Goal: Task Accomplishment & Management: Use online tool/utility

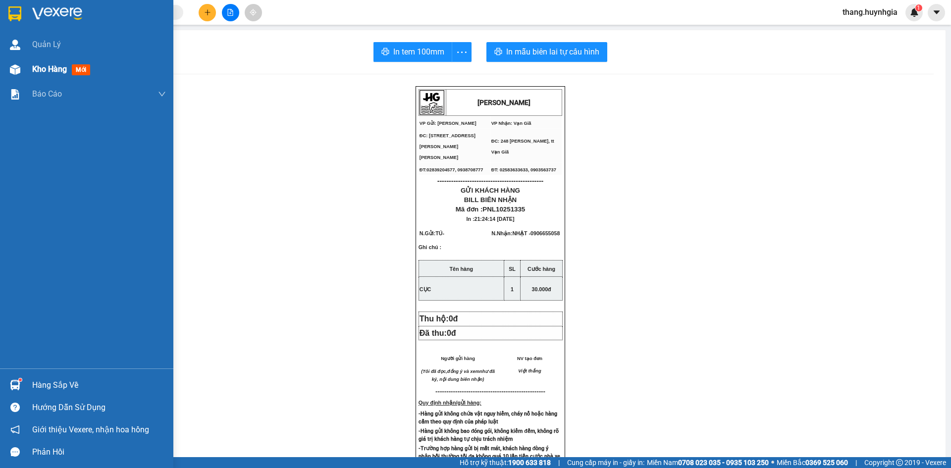
click at [57, 74] on div "Kho hàng mới" at bounding box center [63, 69] width 62 height 12
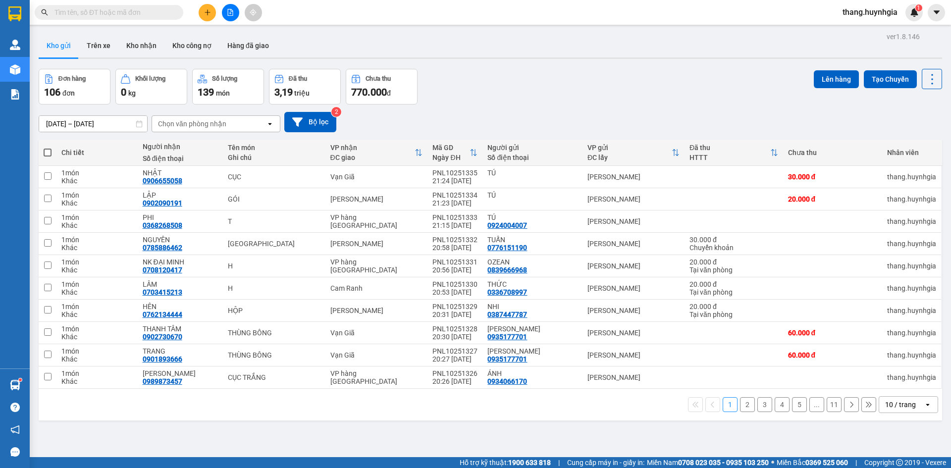
click at [913, 407] on div "10 / trang" at bounding box center [901, 405] width 45 height 16
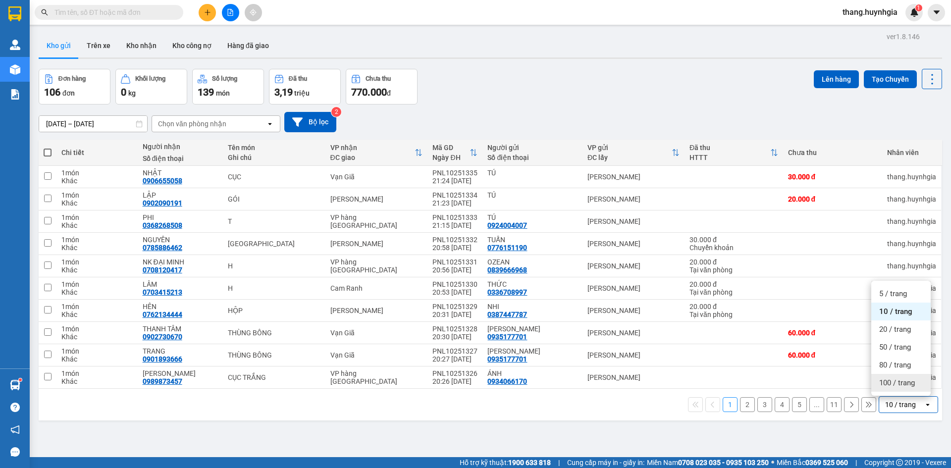
click at [894, 382] on span "100 / trang" at bounding box center [897, 383] width 36 height 10
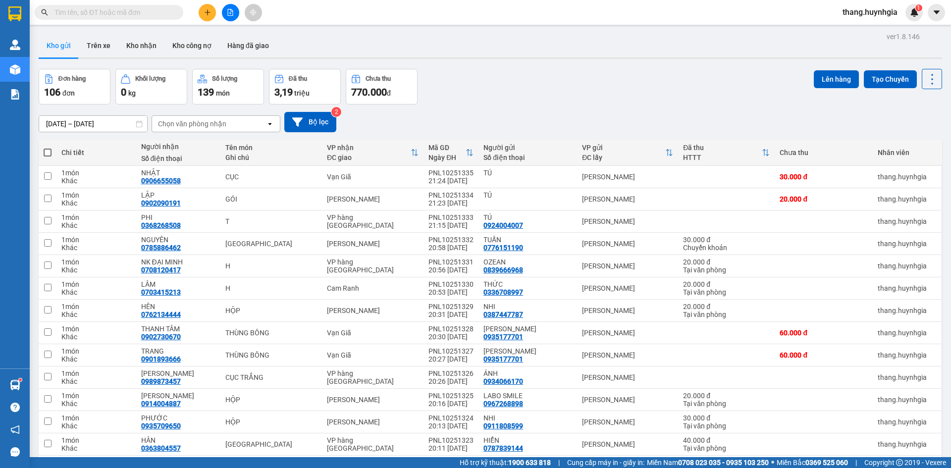
click at [53, 152] on th at bounding box center [48, 153] width 18 height 26
click at [50, 155] on span at bounding box center [48, 153] width 8 height 8
click at [48, 148] on input "checkbox" at bounding box center [48, 148] width 0 height 0
checkbox input "true"
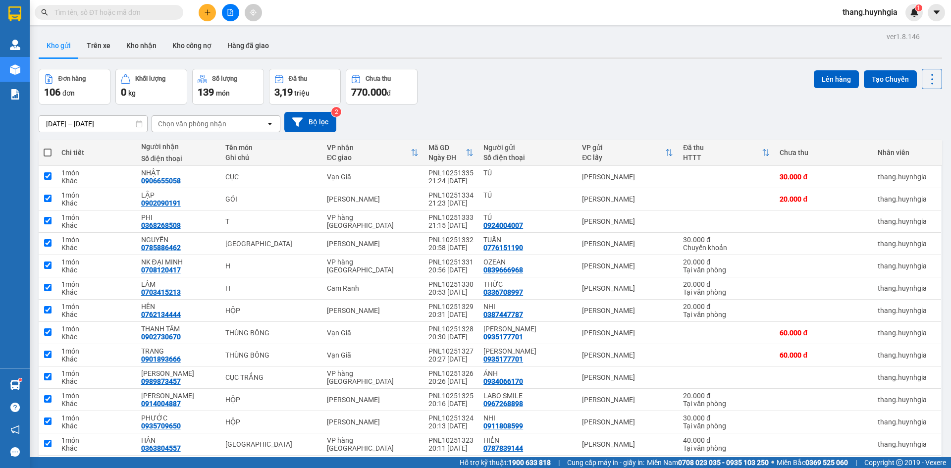
checkbox input "true"
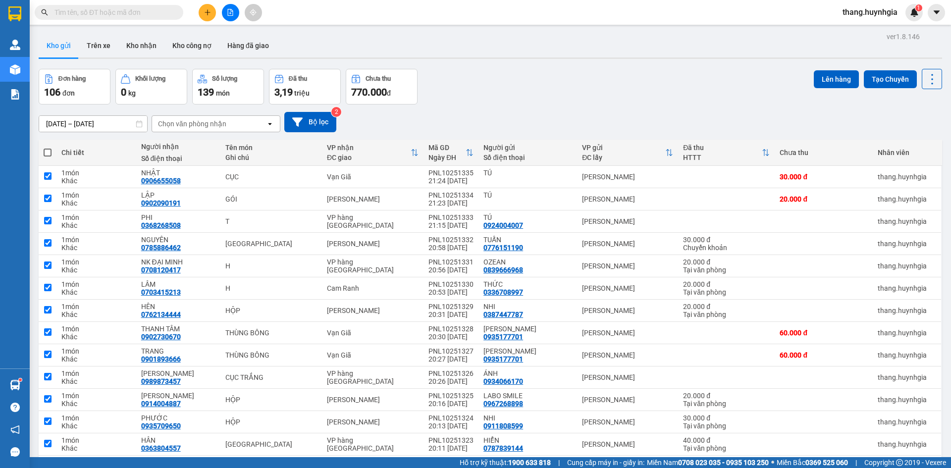
checkbox input "true"
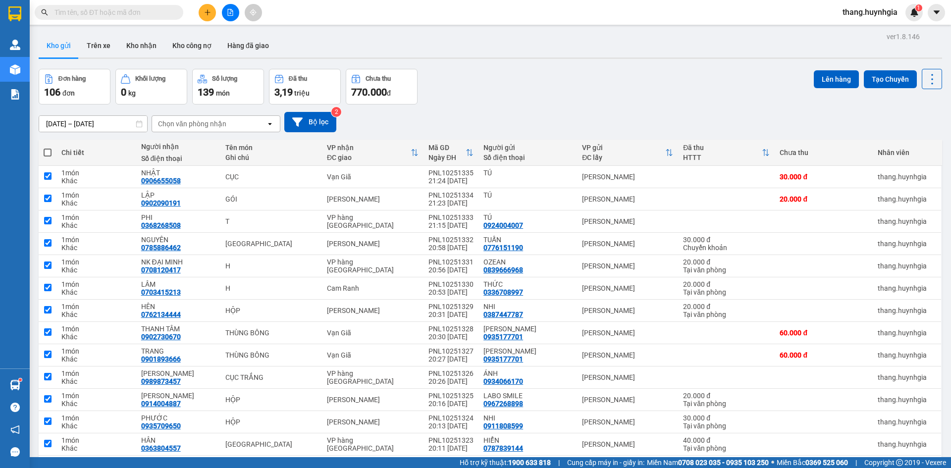
checkbox input "true"
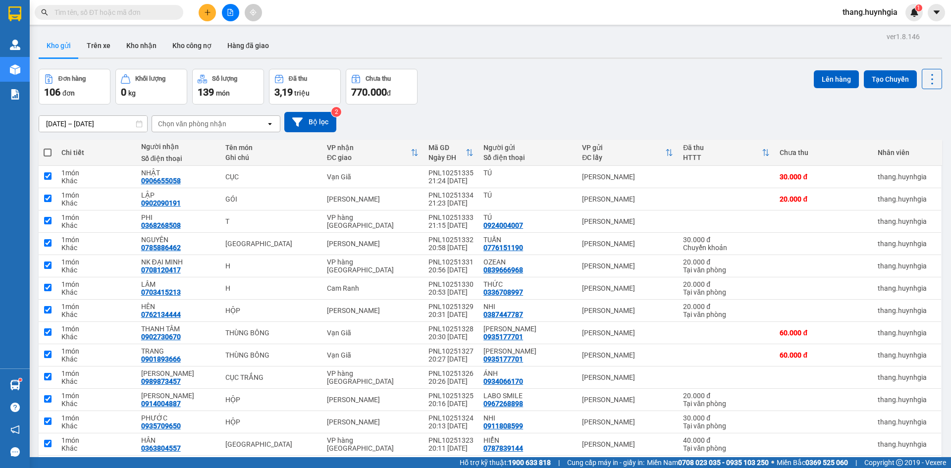
checkbox input "true"
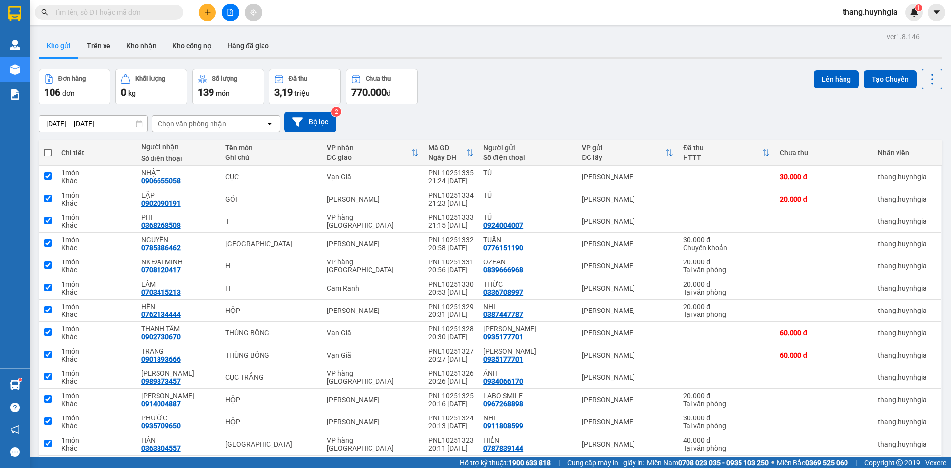
checkbox input "true"
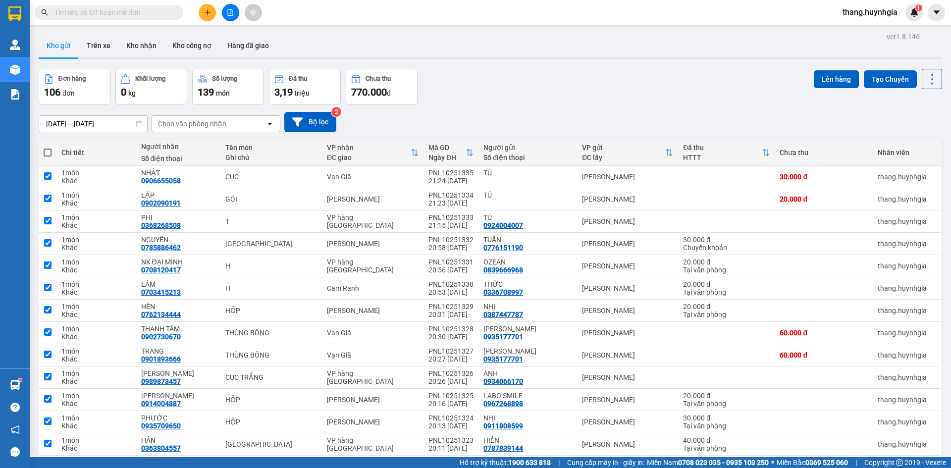
checkbox input "true"
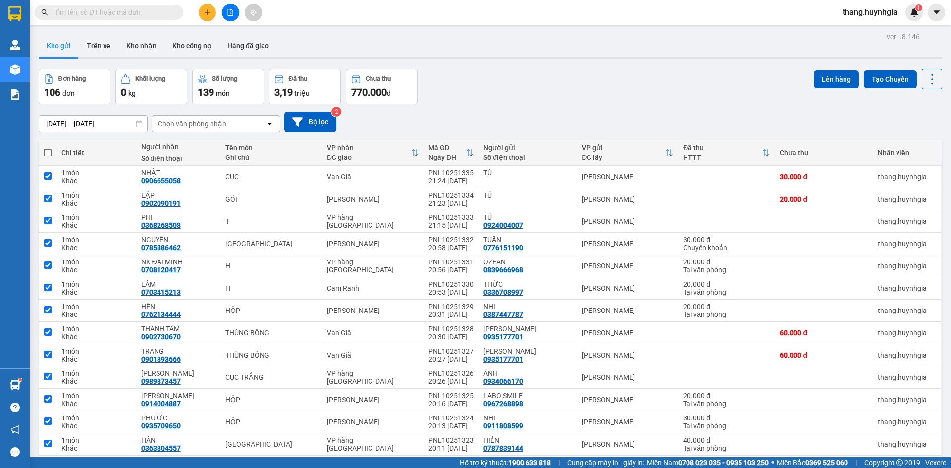
checkbox input "true"
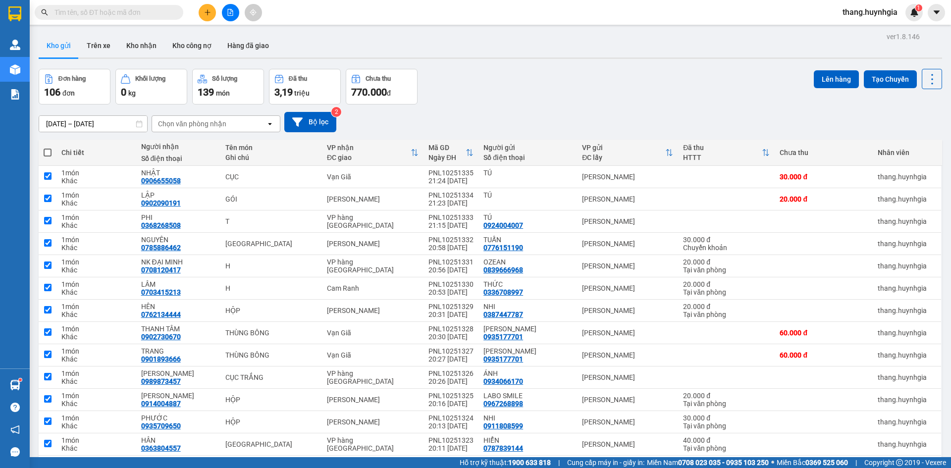
checkbox input "true"
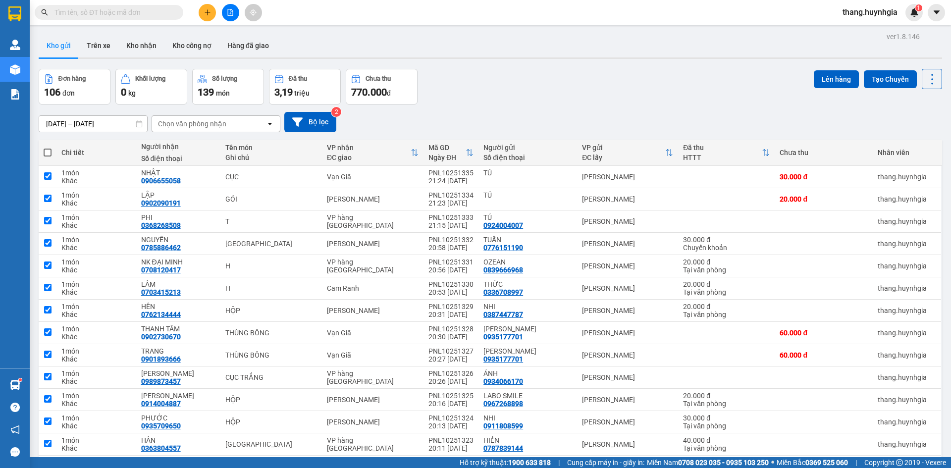
checkbox input "true"
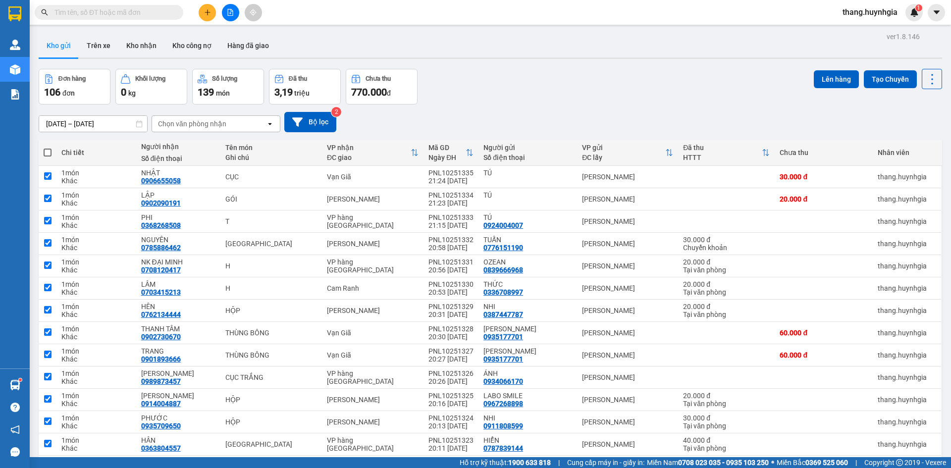
checkbox input "true"
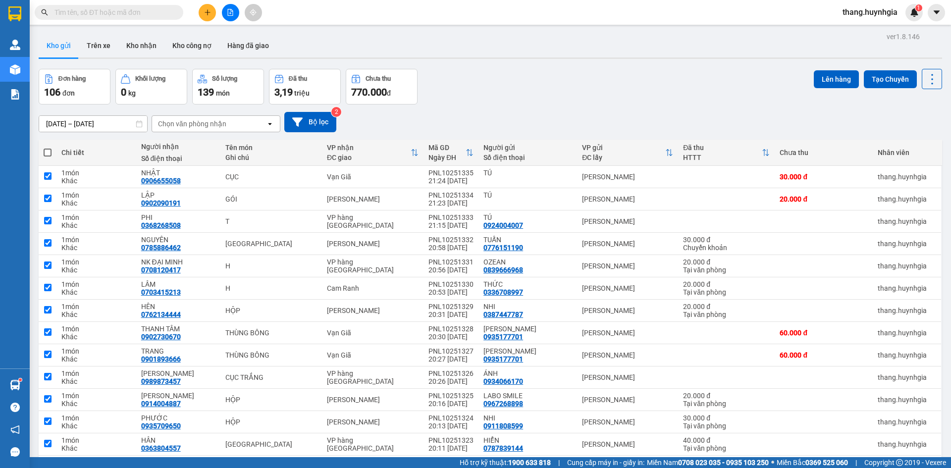
checkbox input "true"
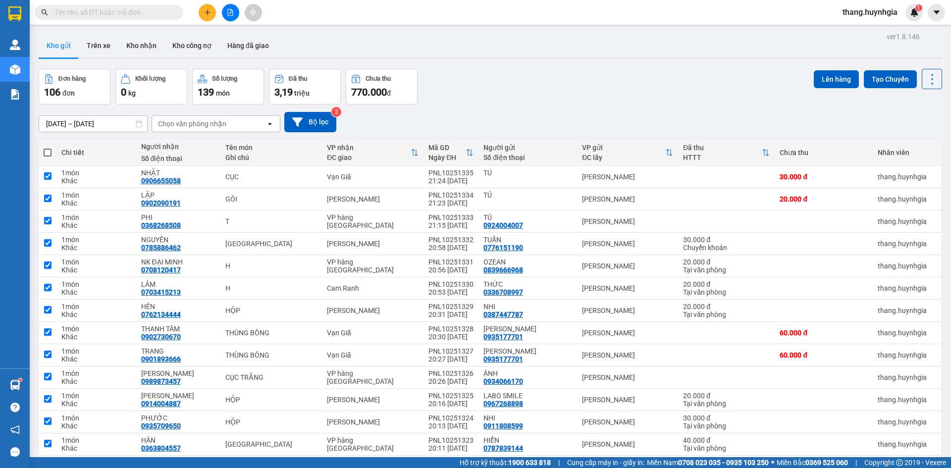
checkbox input "true"
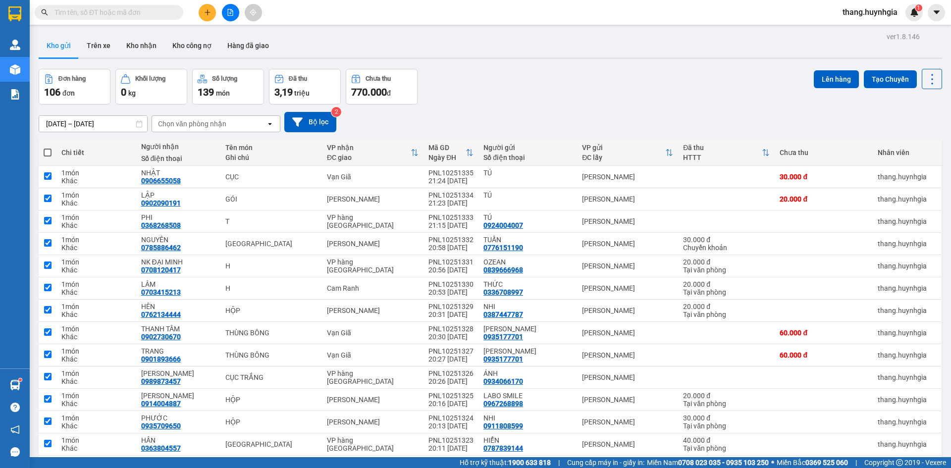
checkbox input "true"
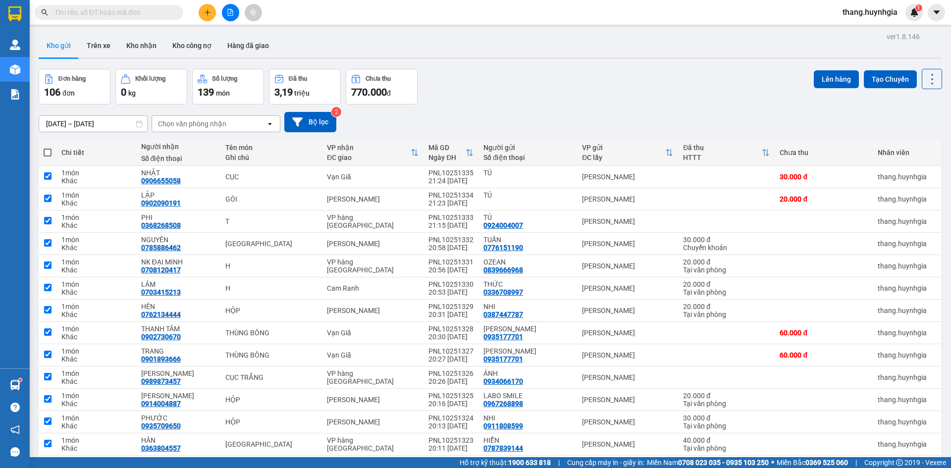
checkbox input "true"
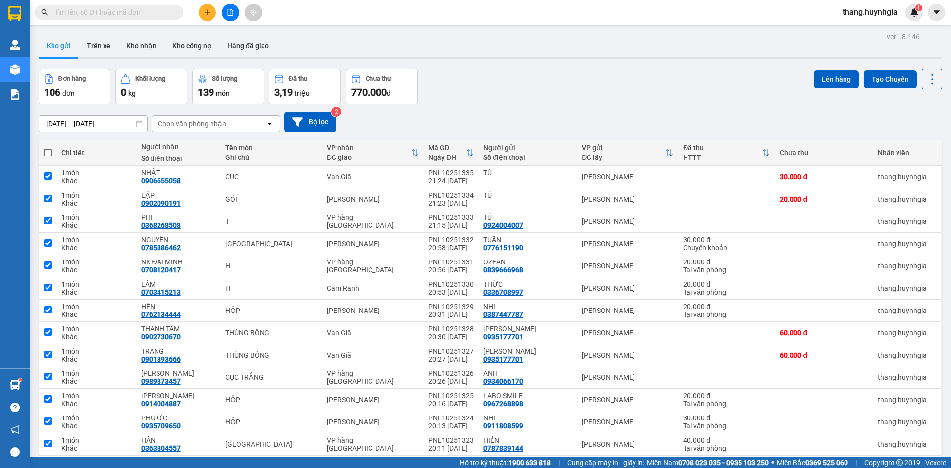
checkbox input "true"
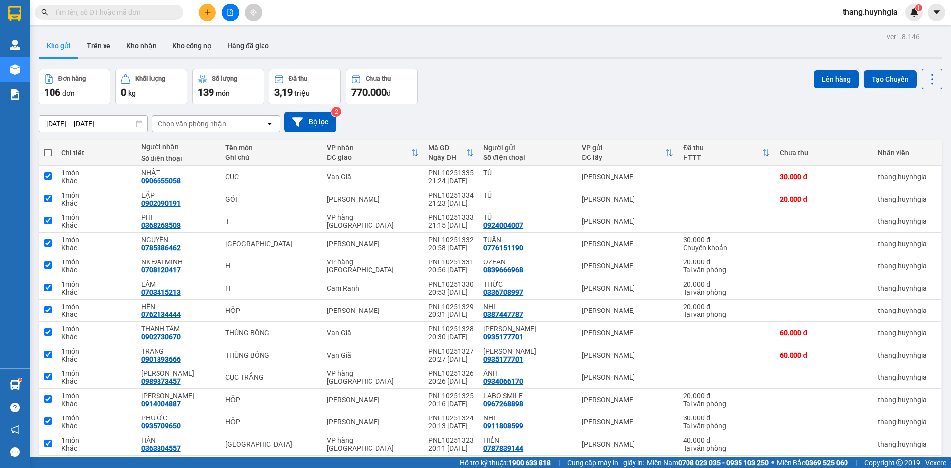
checkbox input "true"
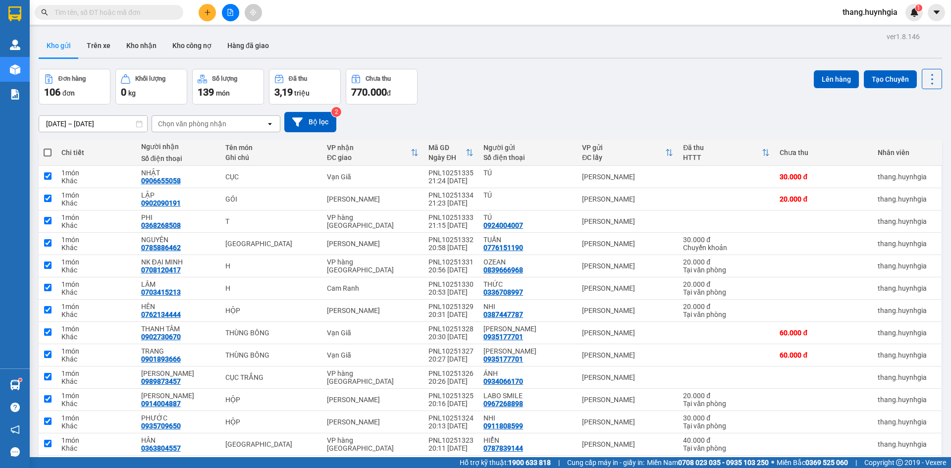
checkbox input "true"
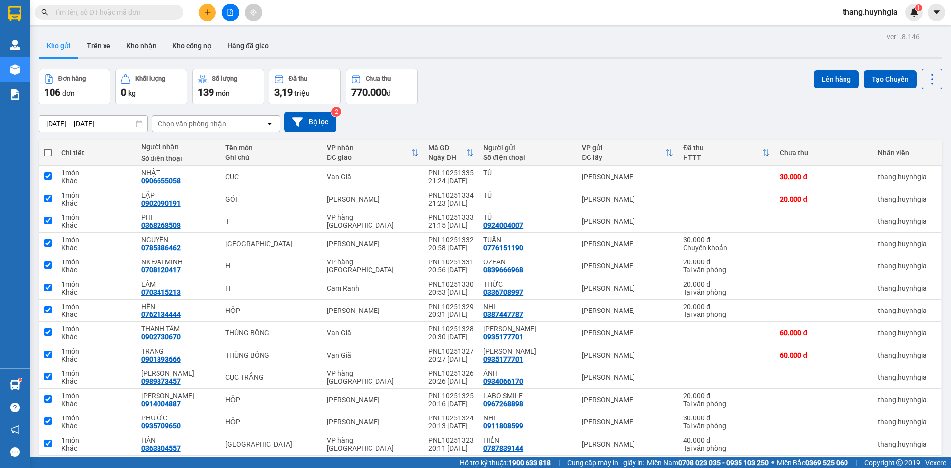
checkbox input "true"
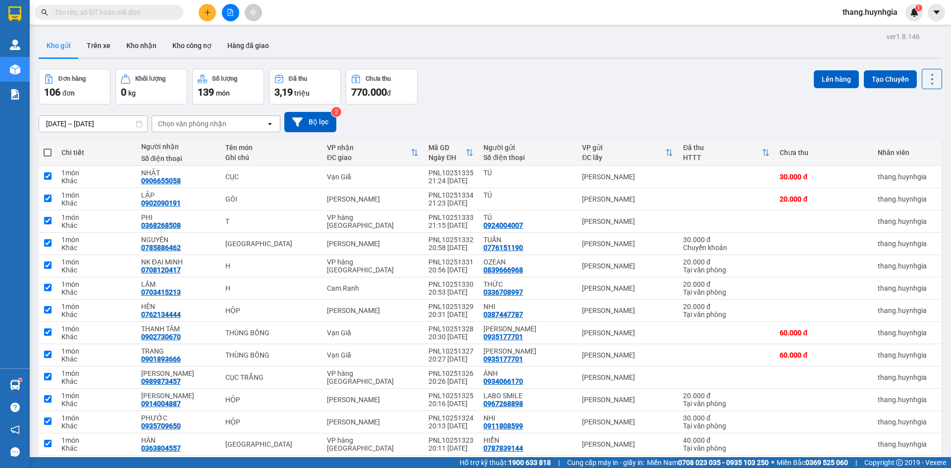
checkbox input "true"
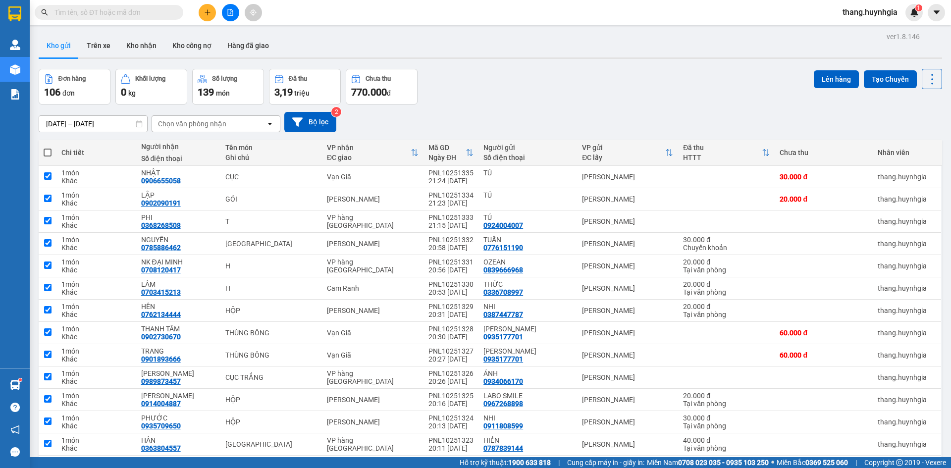
checkbox input "true"
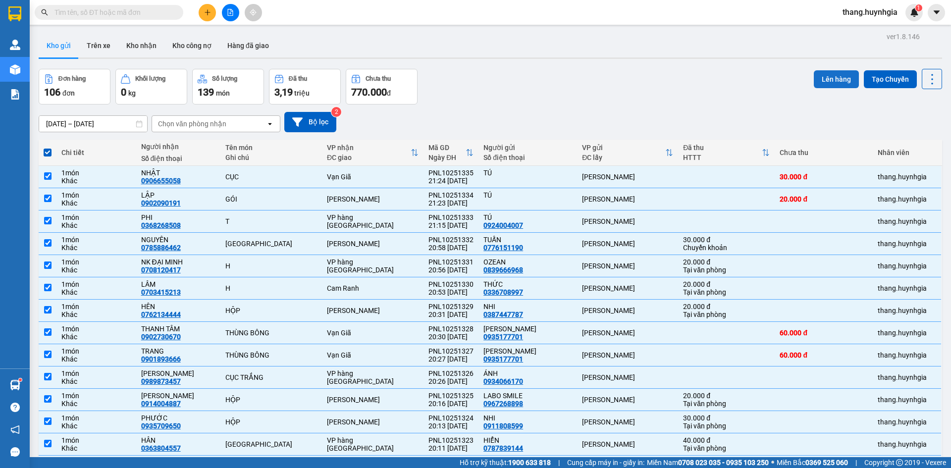
click at [825, 77] on button "Lên hàng" at bounding box center [835, 79] width 45 height 18
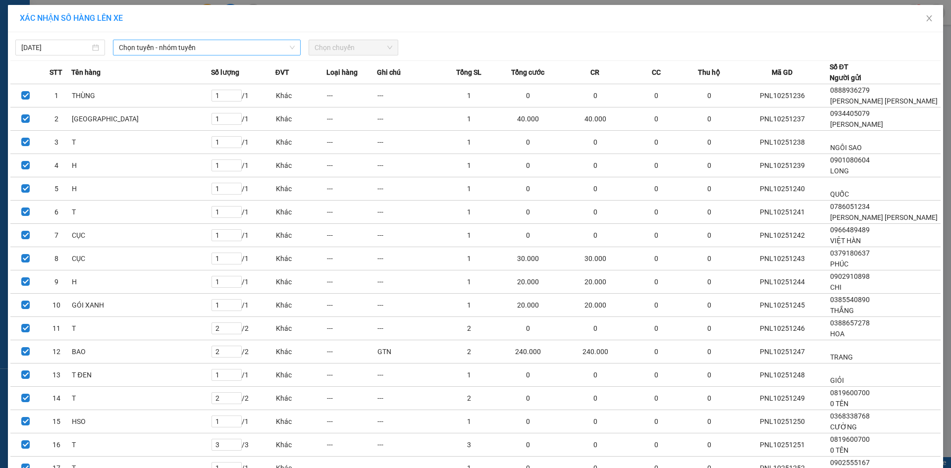
click at [135, 47] on span "Chọn tuyến - nhóm tuyến" at bounding box center [207, 47] width 176 height 15
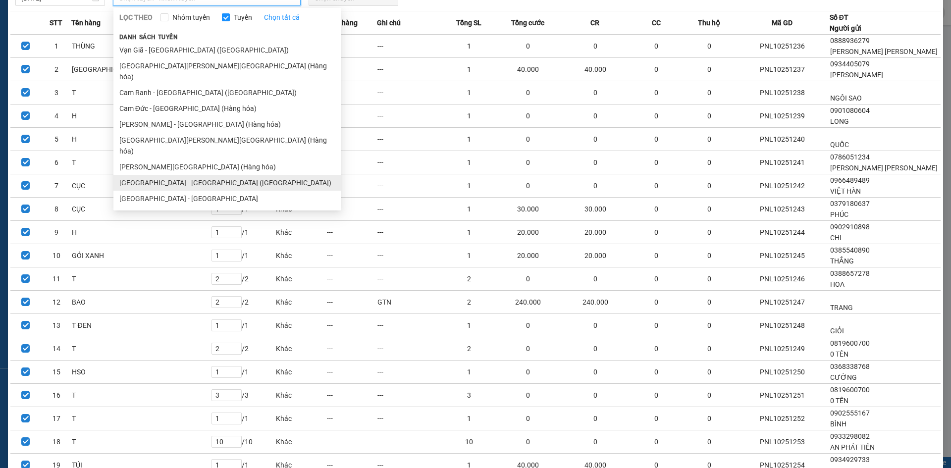
scroll to position [40, 0]
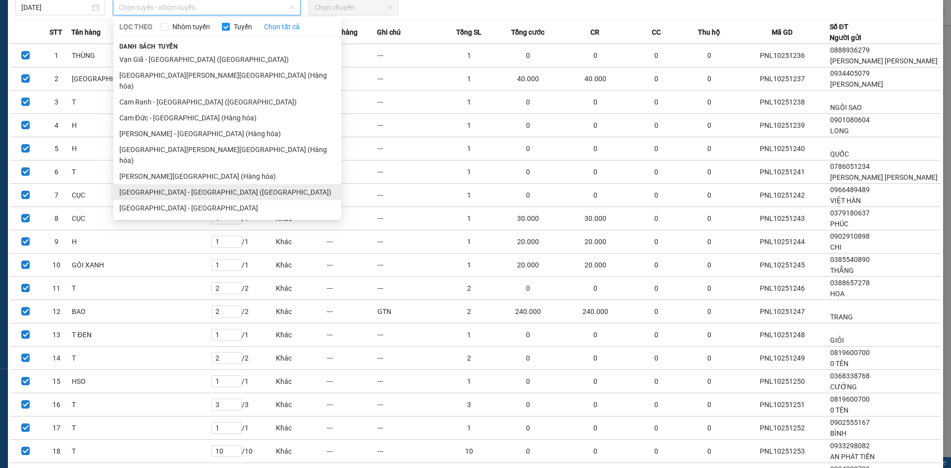
click at [190, 184] on li "[GEOGRAPHIC_DATA] - [GEOGRAPHIC_DATA] ([GEOGRAPHIC_DATA])" at bounding box center [227, 192] width 228 height 16
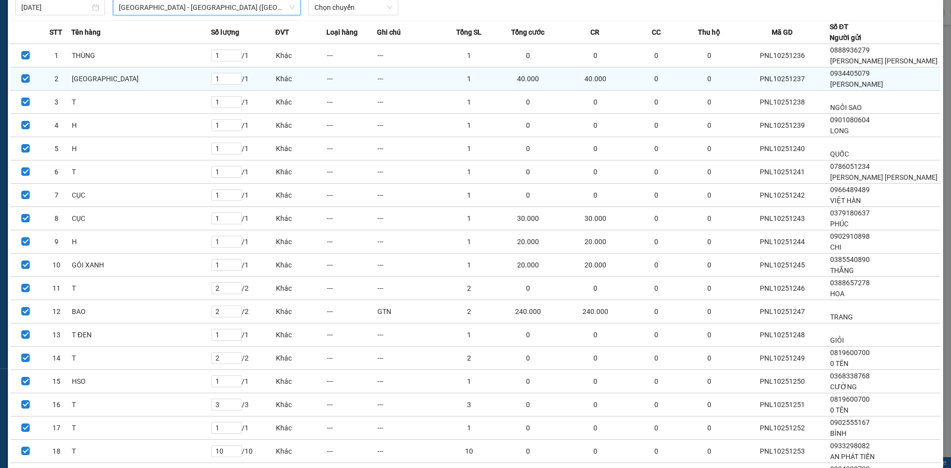
scroll to position [0, 0]
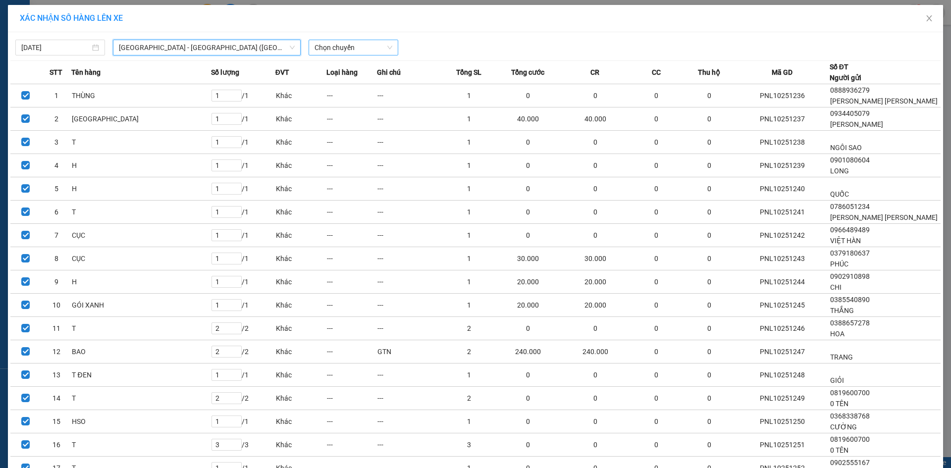
click at [355, 46] on span "Chọn chuyến" at bounding box center [353, 47] width 78 height 15
click at [356, 86] on div "22:00" at bounding box center [349, 83] width 77 height 11
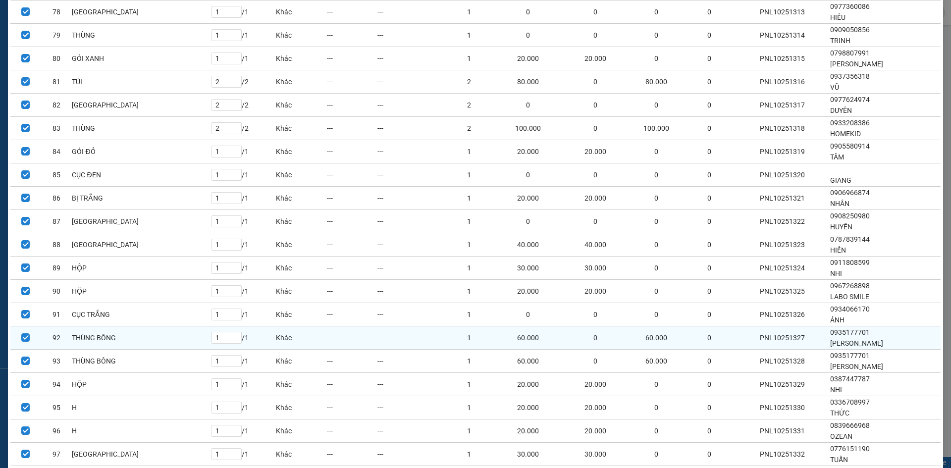
scroll to position [2016, 0]
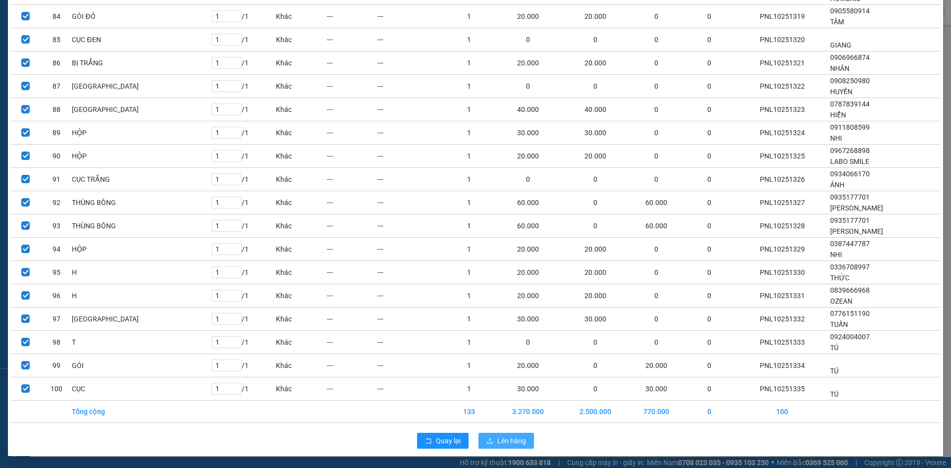
click at [504, 448] on button "Lên hàng" at bounding box center [505, 441] width 55 height 16
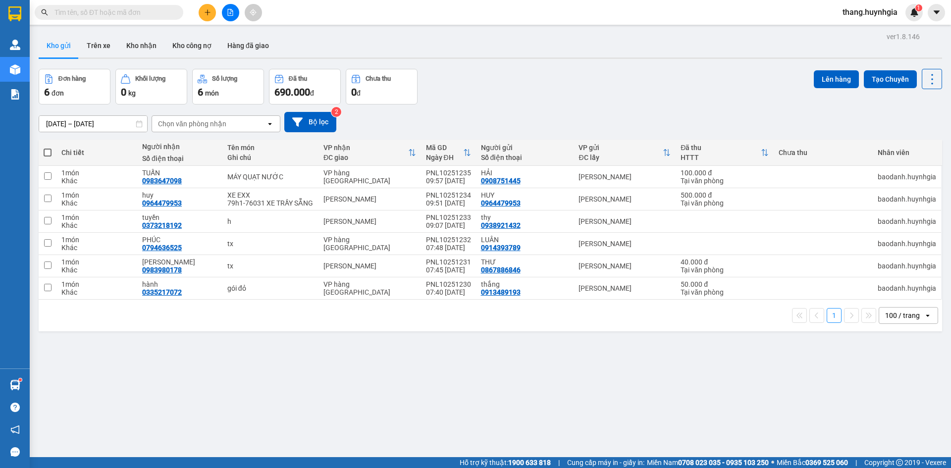
click at [51, 152] on span at bounding box center [48, 153] width 8 height 8
click at [48, 148] on input "checkbox" at bounding box center [48, 148] width 0 height 0
checkbox input "true"
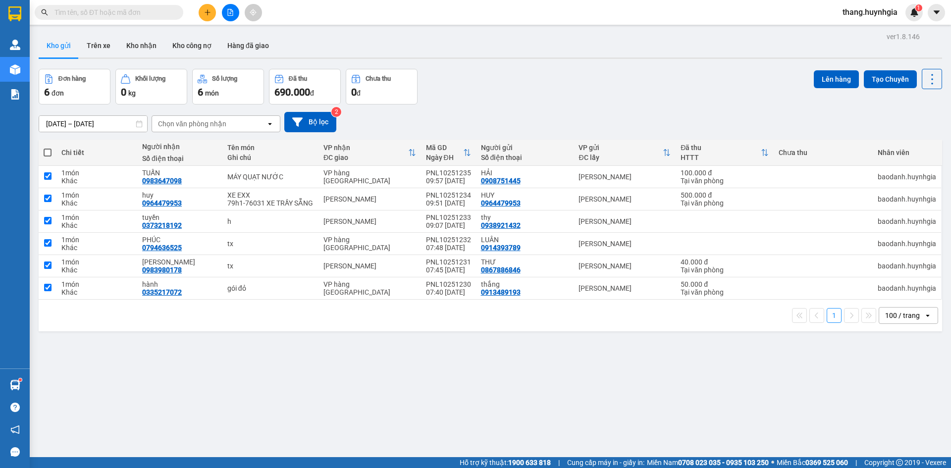
checkbox input "true"
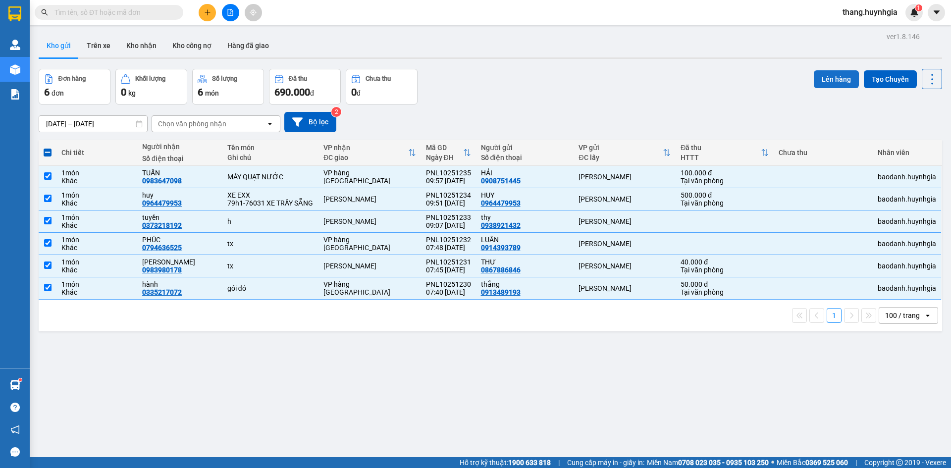
click at [821, 74] on button "Lên hàng" at bounding box center [835, 79] width 45 height 18
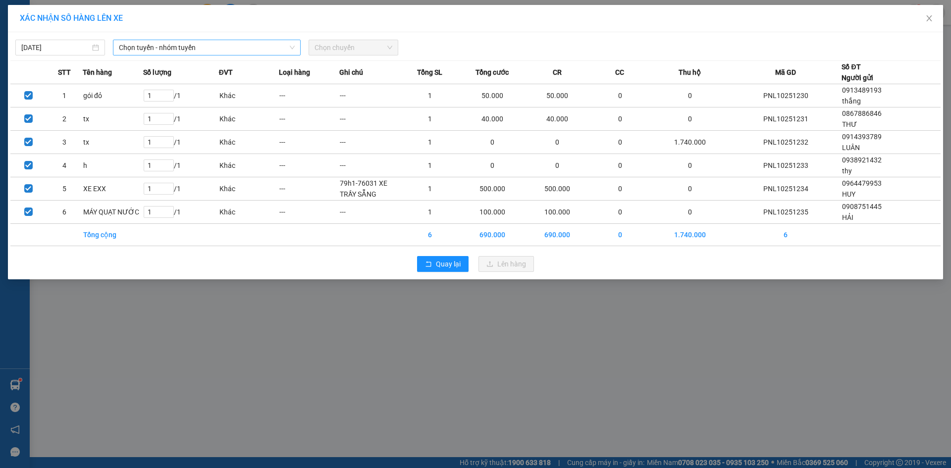
click at [193, 47] on span "Chọn tuyến - nhóm tuyến" at bounding box center [207, 47] width 176 height 15
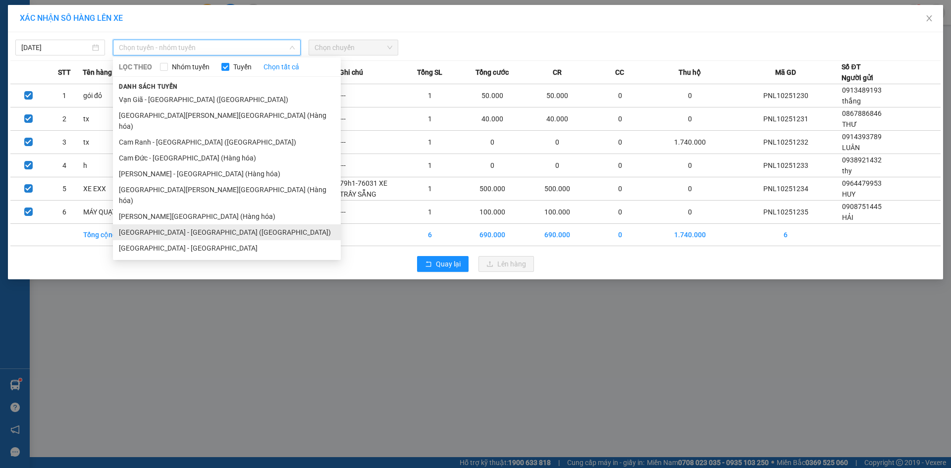
click at [193, 224] on li "[GEOGRAPHIC_DATA] - [GEOGRAPHIC_DATA] ([GEOGRAPHIC_DATA])" at bounding box center [227, 232] width 228 height 16
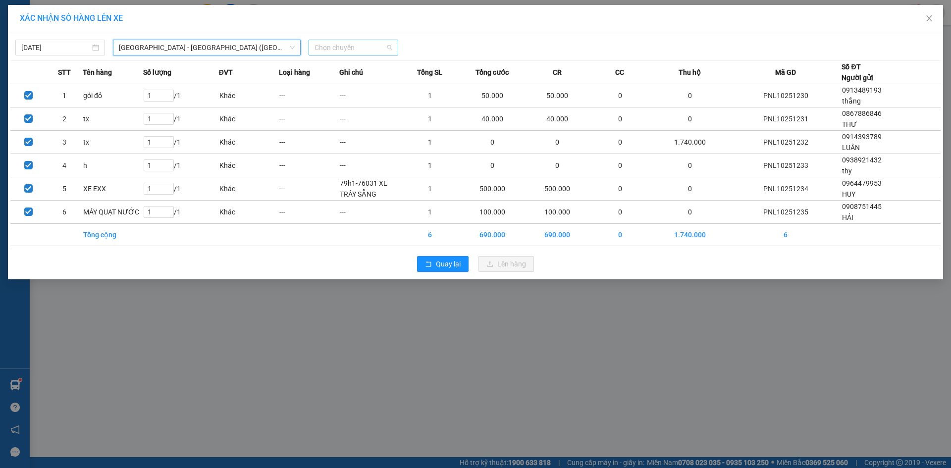
click at [356, 49] on span "Chọn chuyến" at bounding box center [353, 47] width 78 height 15
click at [348, 84] on div "22:00" at bounding box center [352, 83] width 77 height 11
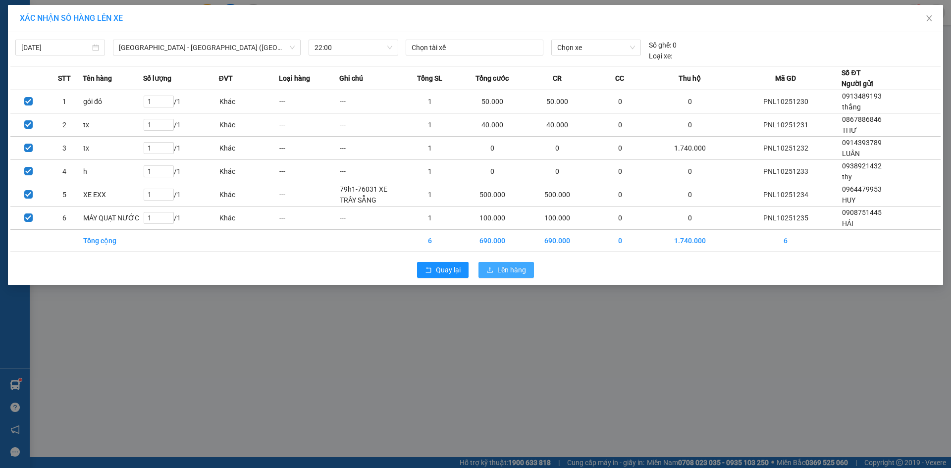
click at [506, 268] on span "Lên hàng" at bounding box center [511, 269] width 29 height 11
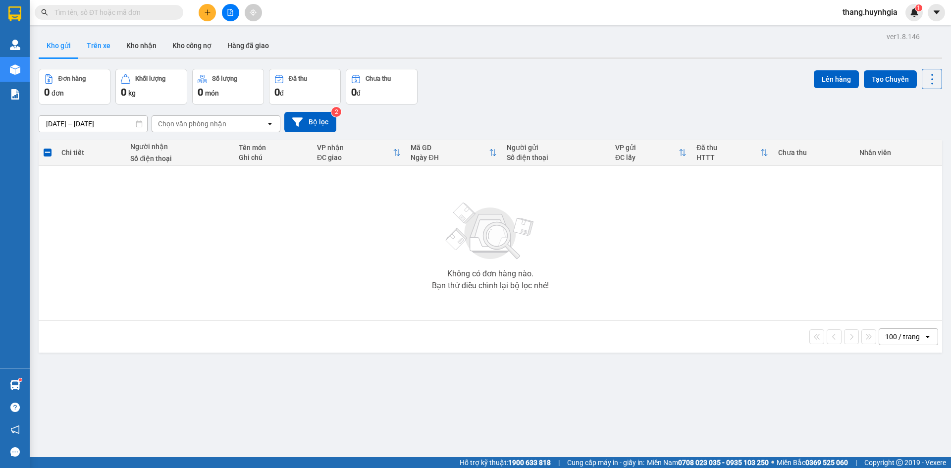
click at [105, 46] on button "Trên xe" at bounding box center [99, 46] width 40 height 24
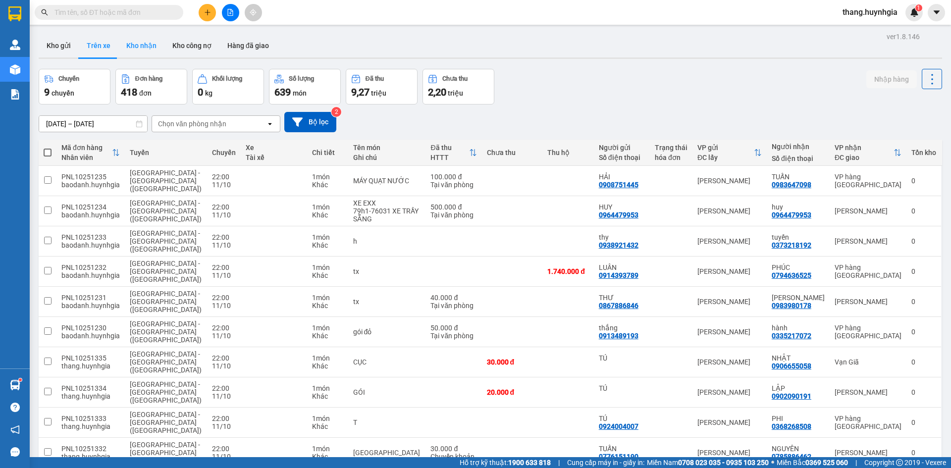
click at [140, 49] on button "Kho nhận" at bounding box center [141, 46] width 46 height 24
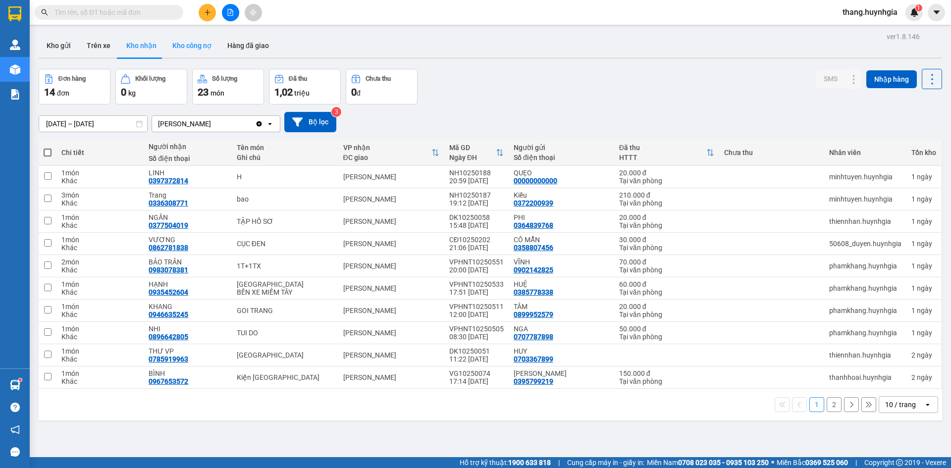
click at [185, 47] on button "Kho công nợ" at bounding box center [191, 46] width 55 height 24
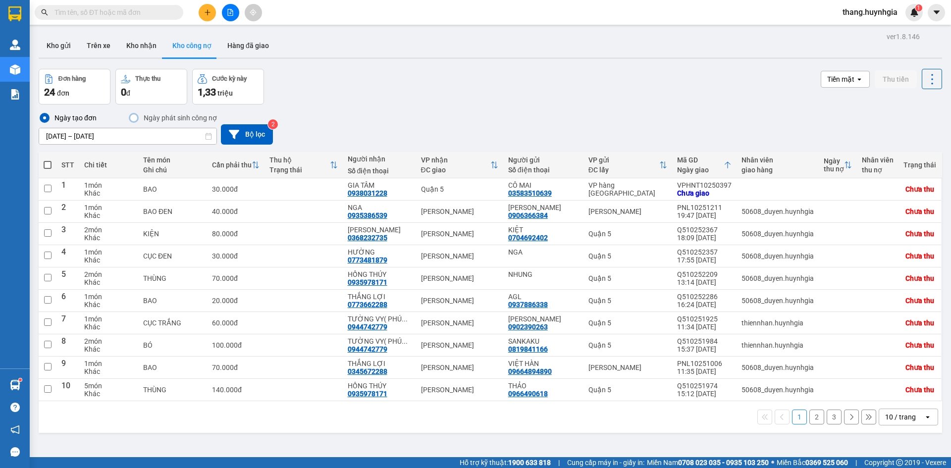
click at [848, 16] on span "thang.huynhgia" at bounding box center [869, 12] width 71 height 12
click at [854, 28] on span "Đăng xuất" at bounding box center [874, 30] width 50 height 11
